Goal: Information Seeking & Learning: Learn about a topic

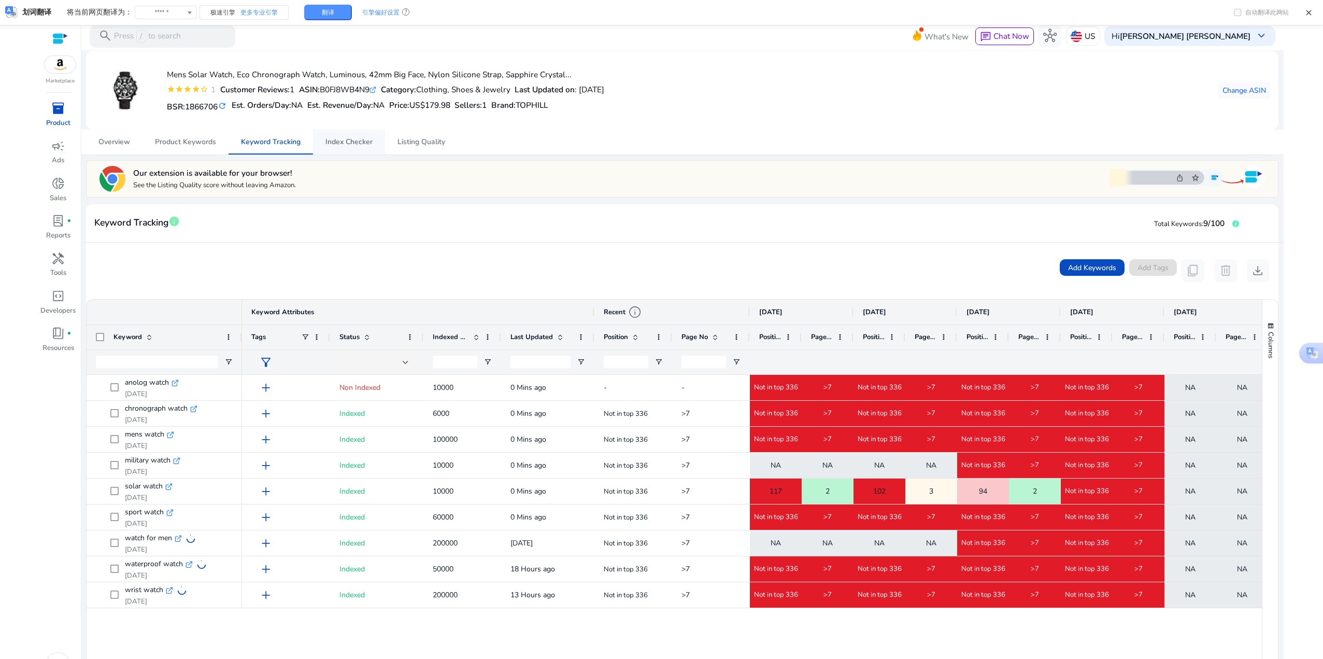
click at [351, 145] on span "Index Checker" at bounding box center [348, 141] width 47 height 7
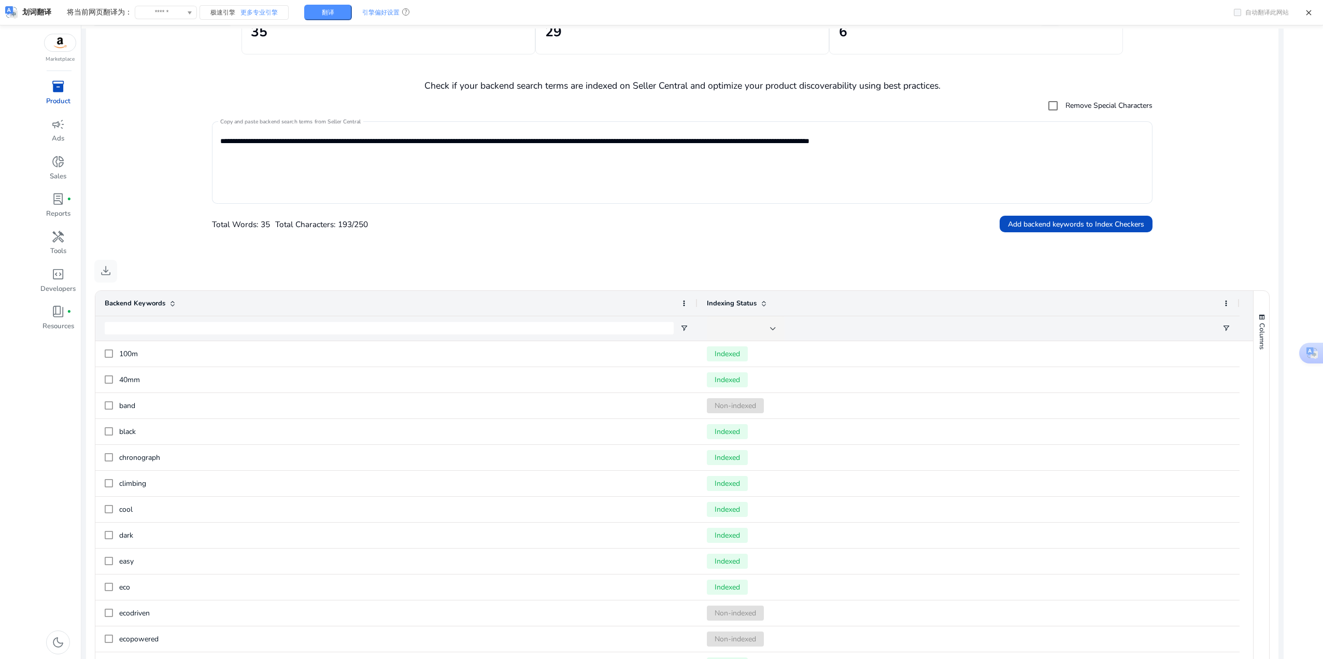
scroll to position [34, 0]
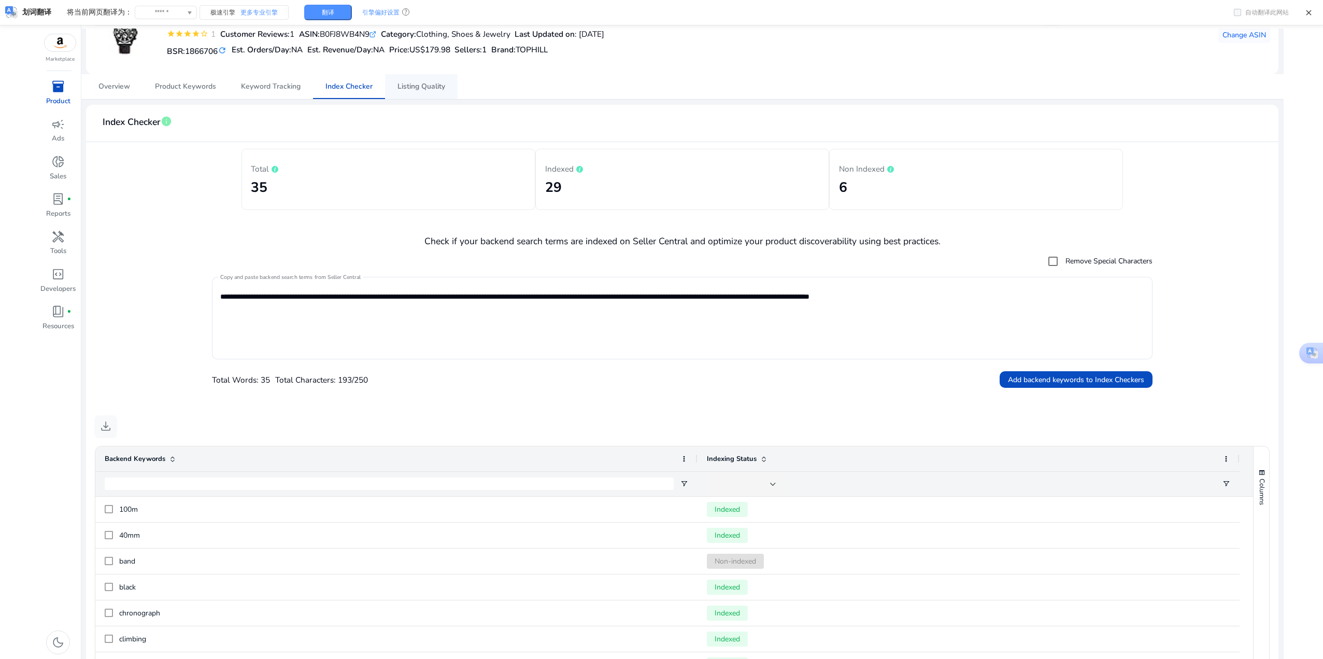
click at [434, 89] on span "Listing Quality" at bounding box center [422, 86] width 48 height 7
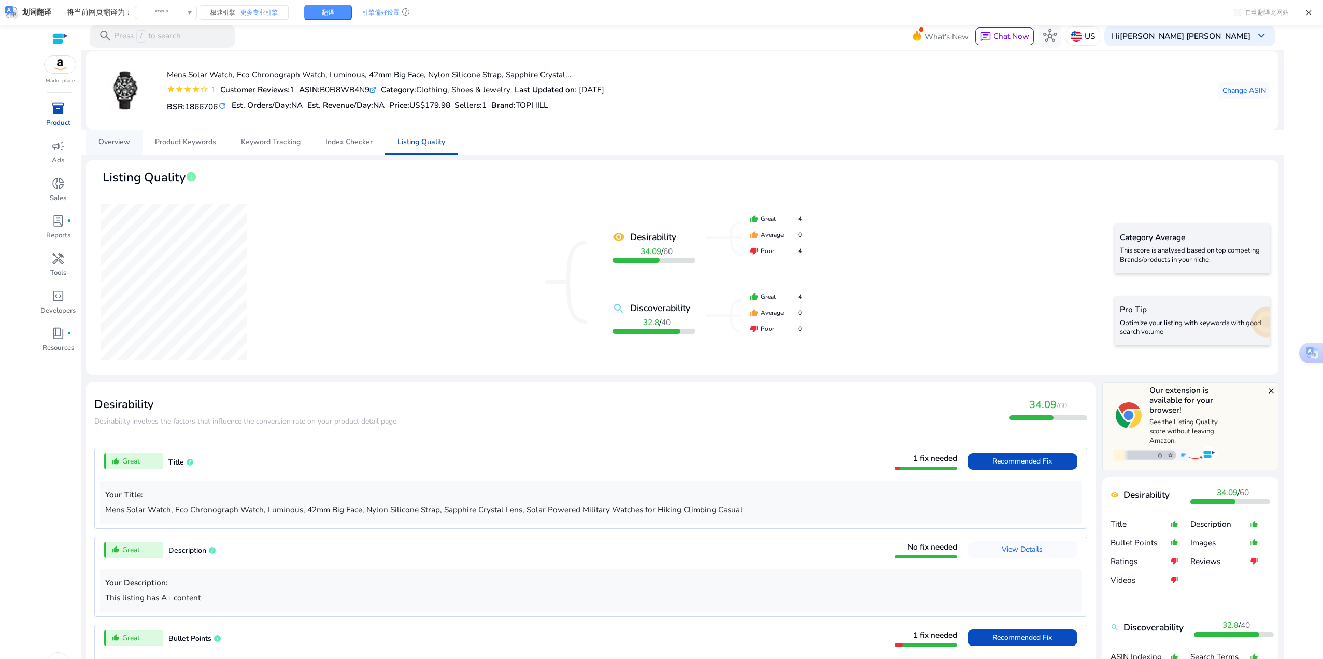
click at [119, 149] on span "Overview" at bounding box center [114, 142] width 32 height 25
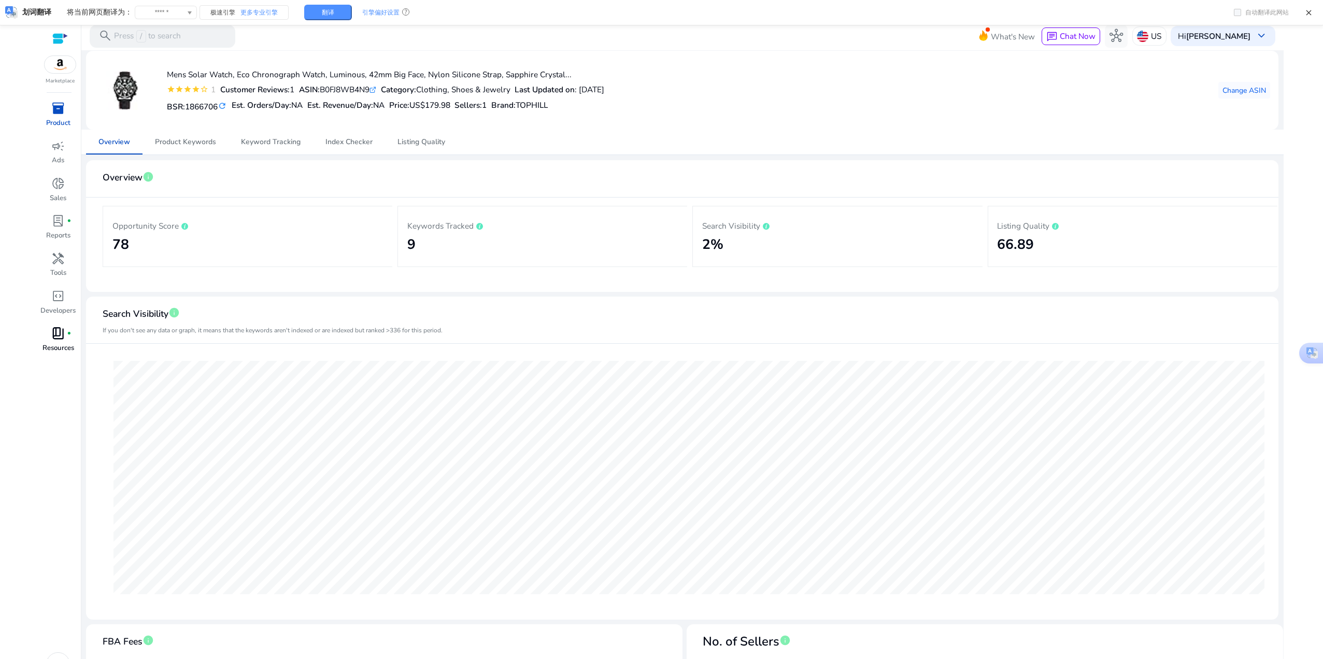
click at [56, 328] on span "book_4" at bounding box center [57, 332] width 13 height 13
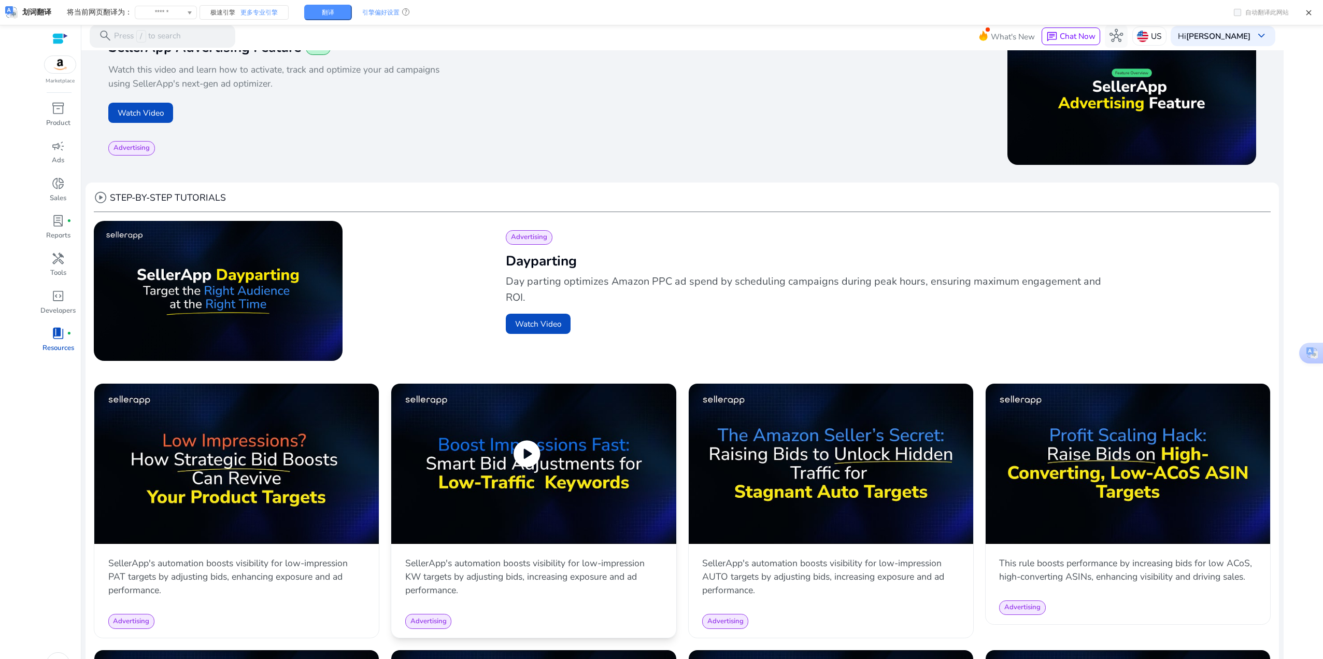
scroll to position [259, 0]
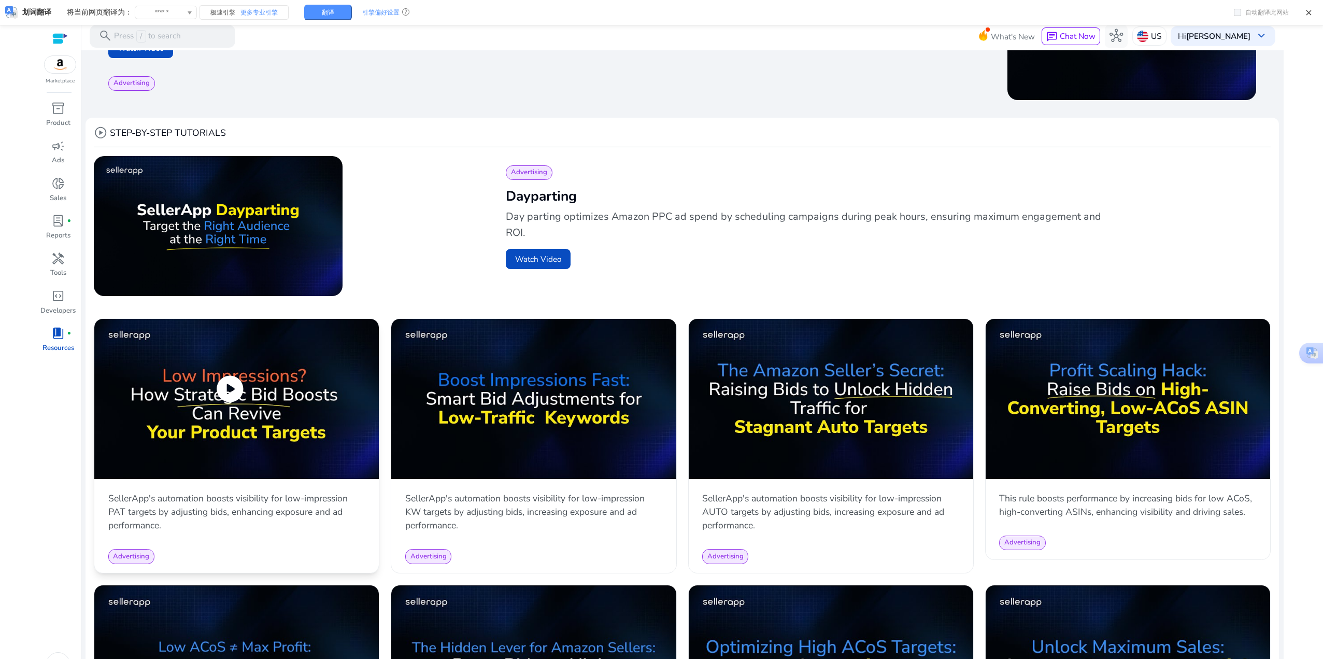
click at [286, 396] on img at bounding box center [236, 399] width 285 height 160
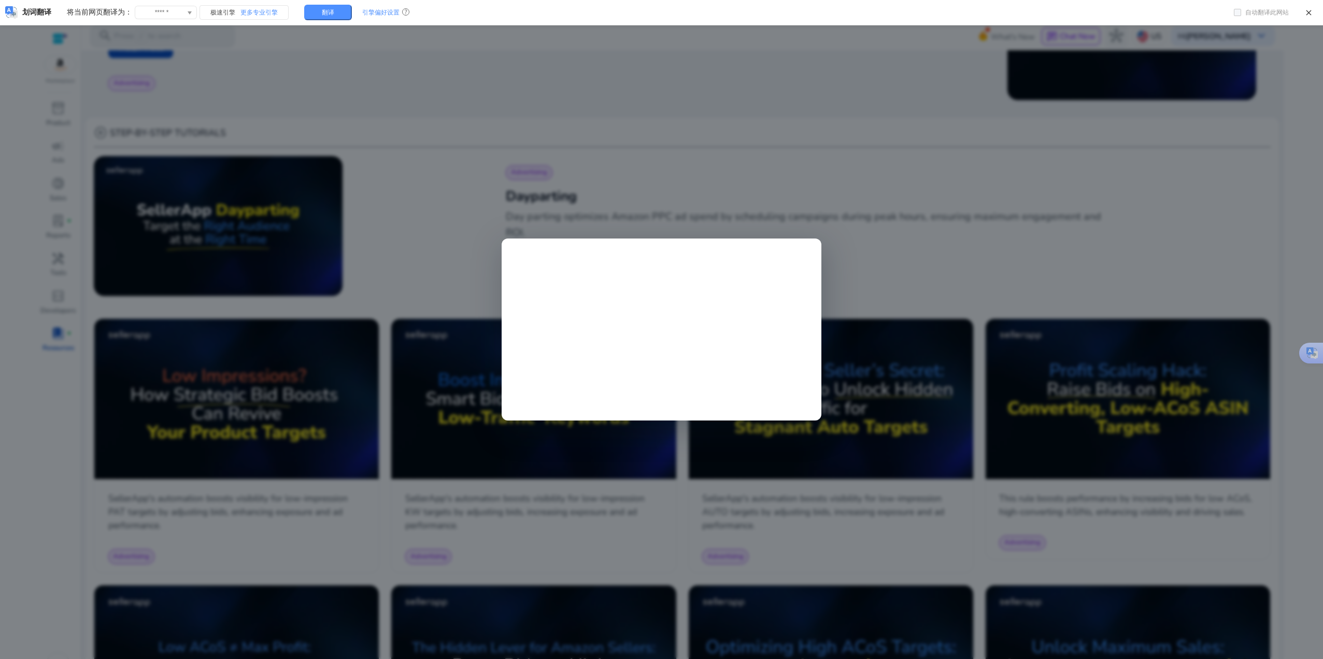
click at [739, 191] on div at bounding box center [661, 329] width 1323 height 659
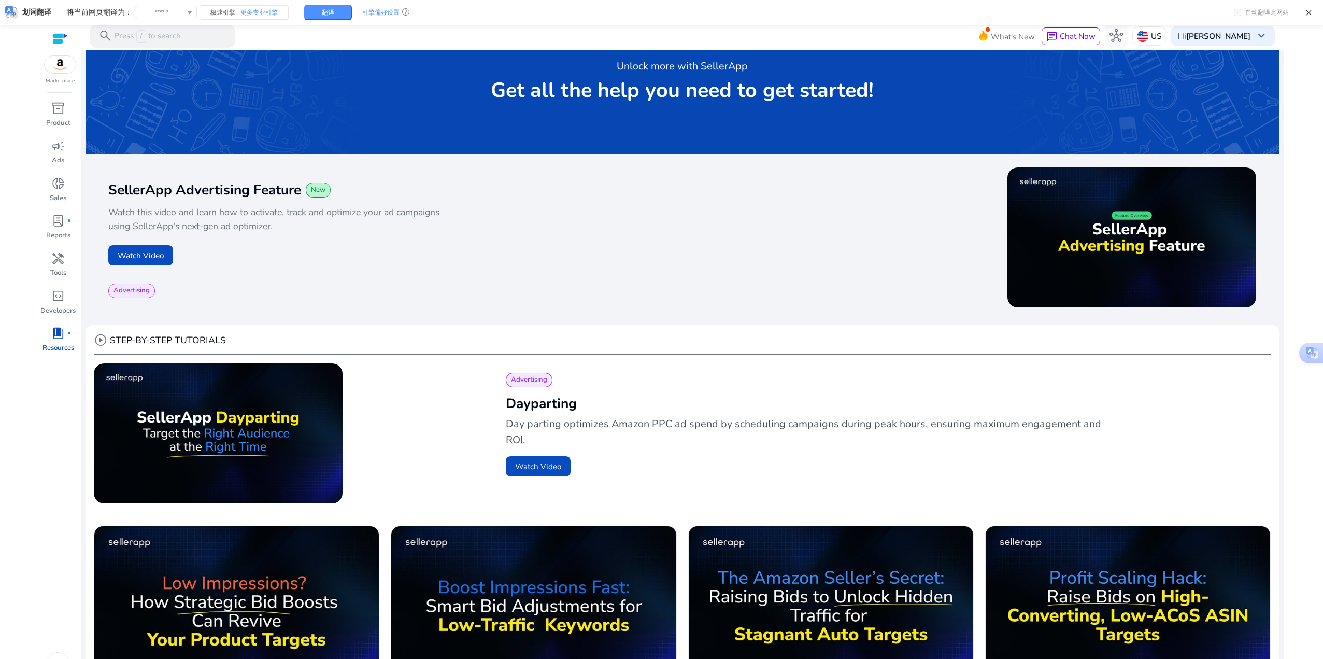
scroll to position [311, 0]
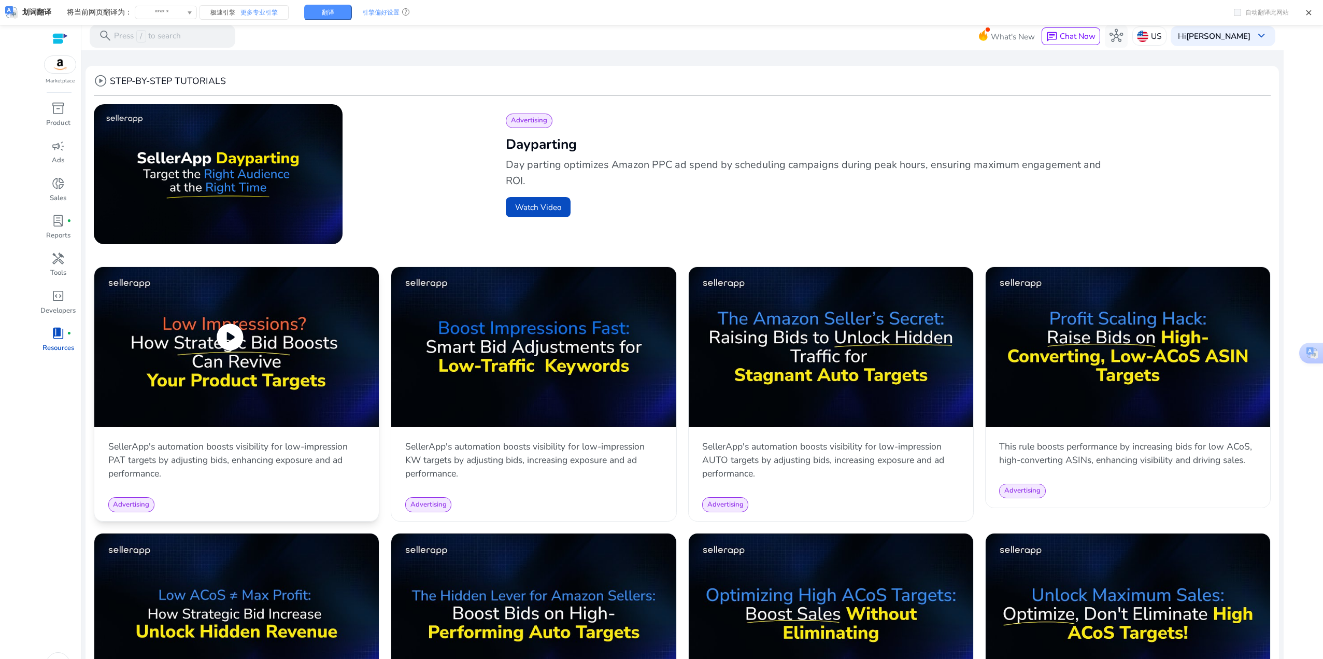
click at [220, 331] on span "play_circle" at bounding box center [230, 337] width 32 height 32
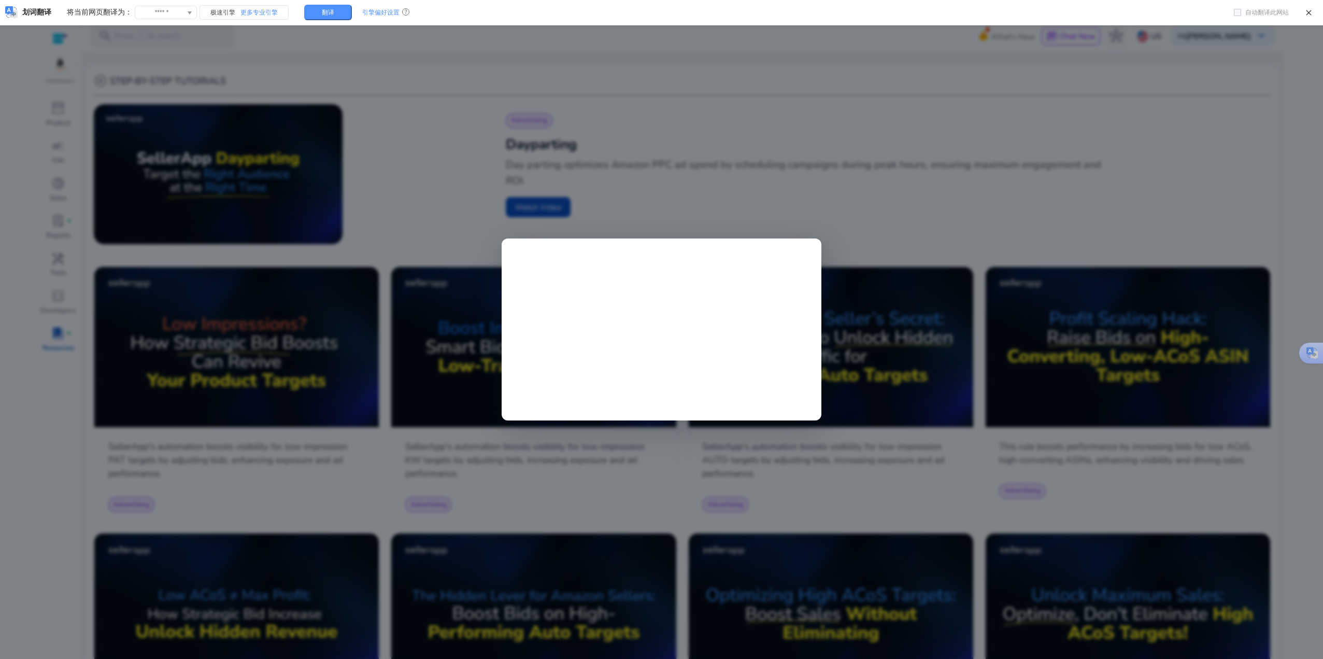
click at [850, 206] on div at bounding box center [661, 329] width 1323 height 659
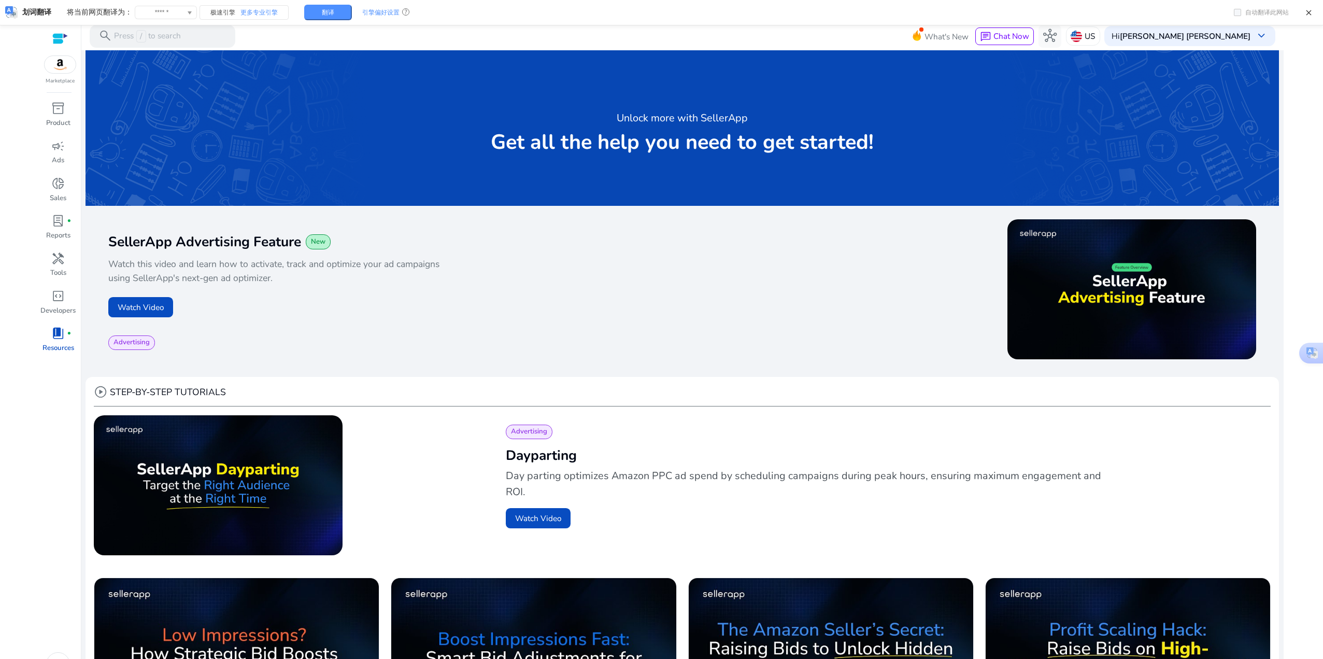
scroll to position [311, 0]
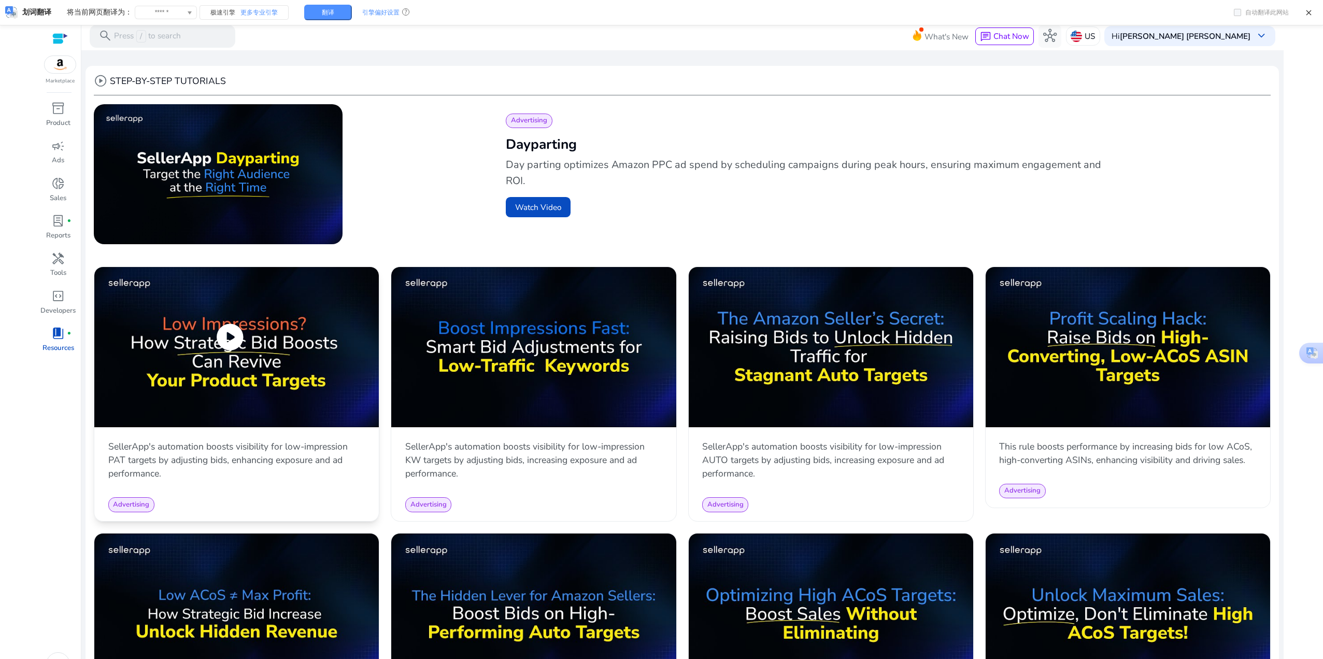
click at [247, 362] on img at bounding box center [236, 347] width 285 height 160
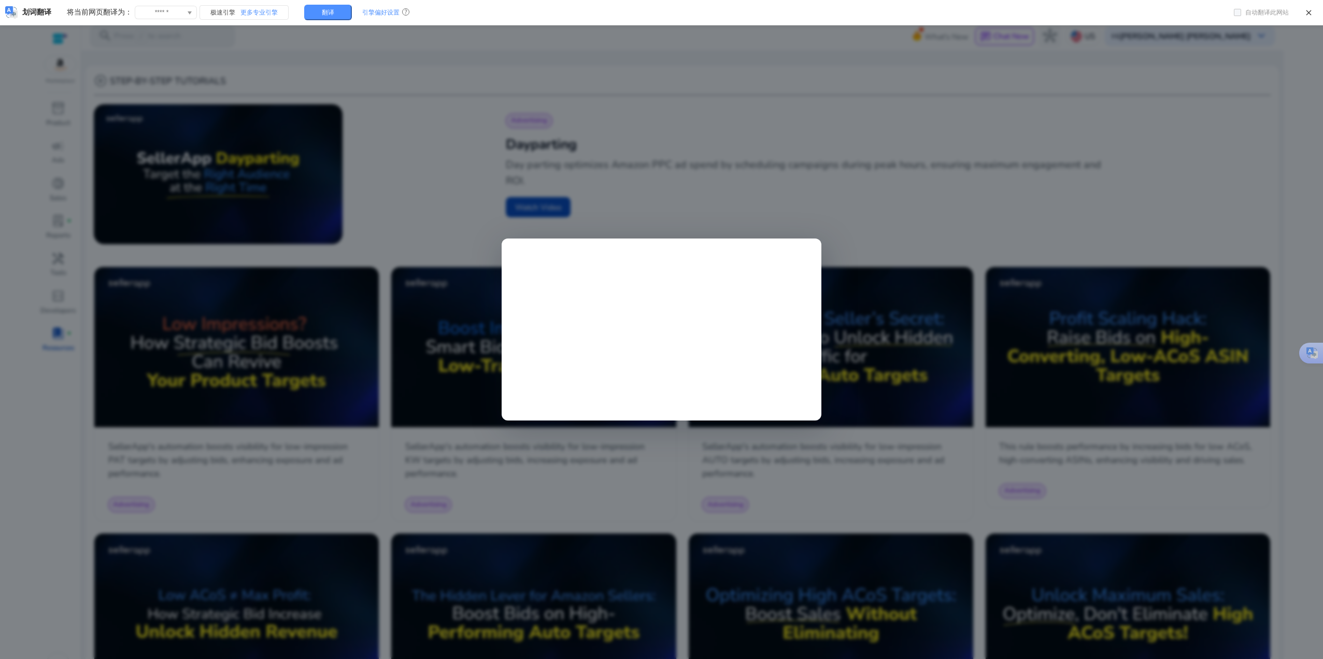
click at [870, 213] on div at bounding box center [661, 329] width 1323 height 659
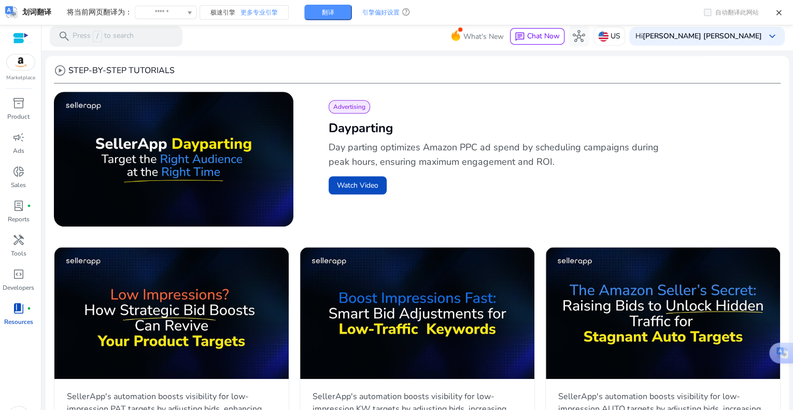
scroll to position [318, 0]
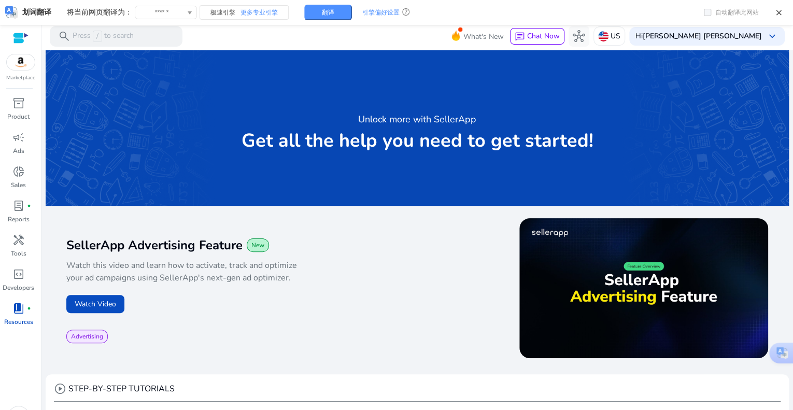
scroll to position [318, 0]
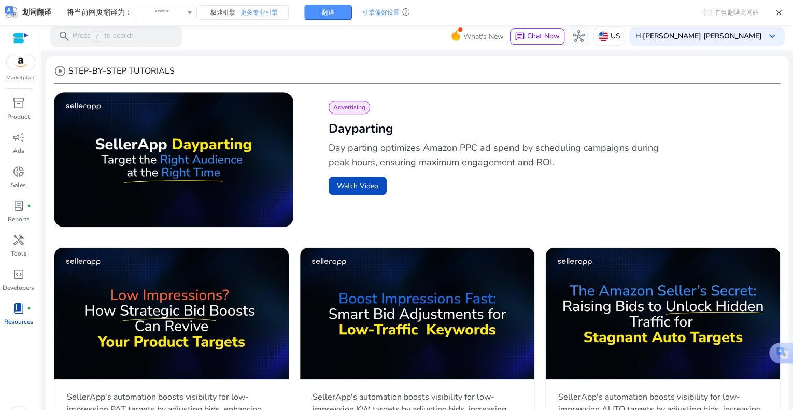
scroll to position [317, 0]
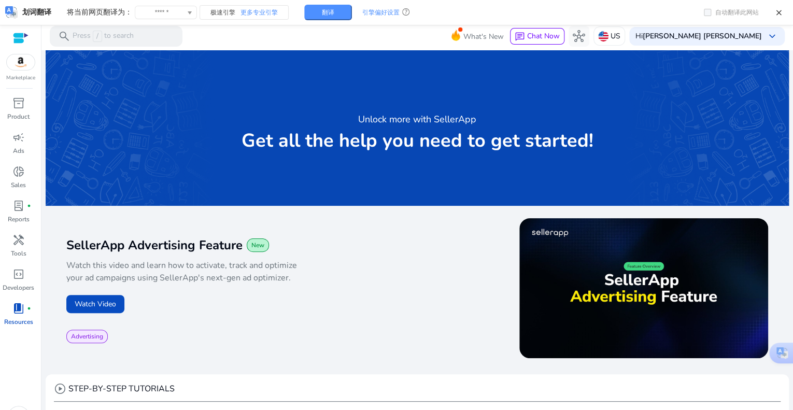
scroll to position [317, 0]
